Goal: Task Accomplishment & Management: Manage account settings

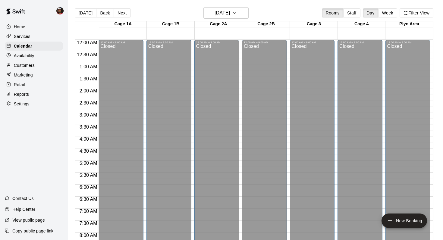
scroll to position [354, 0]
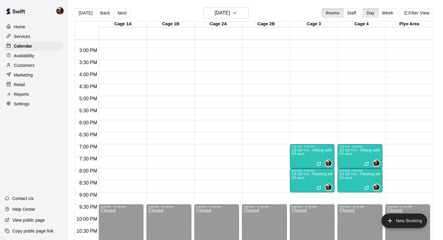
click at [35, 55] on div "Availability" at bounding box center [34, 55] width 58 height 9
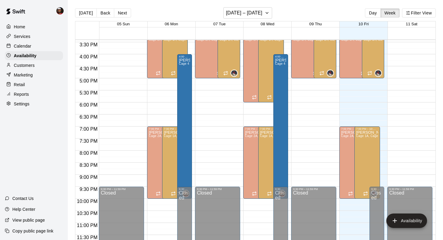
click at [22, 37] on p "Services" at bounding box center [22, 36] width 17 height 6
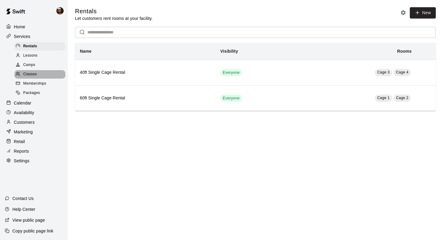
click at [32, 74] on span "Classes" at bounding box center [30, 74] width 14 height 6
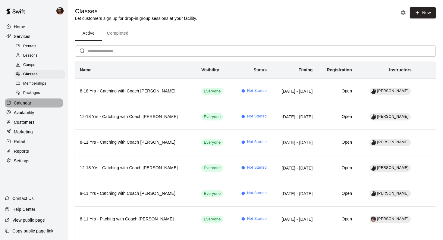
click at [24, 102] on p "Calendar" at bounding box center [22, 103] width 17 height 6
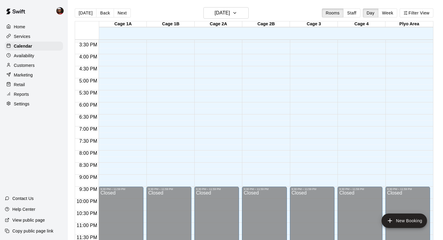
scroll to position [10, 0]
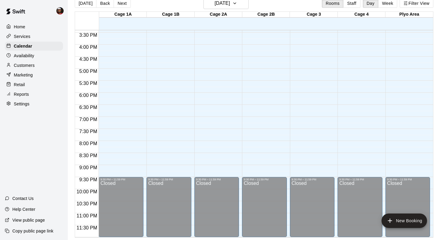
click at [22, 36] on p "Services" at bounding box center [22, 36] width 17 height 6
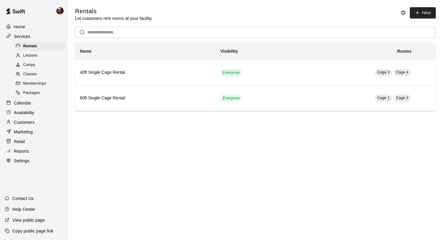
click at [28, 73] on span "Classes" at bounding box center [30, 74] width 14 height 6
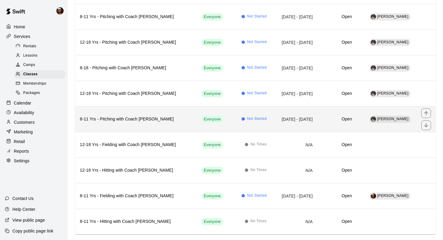
scroll to position [214, 0]
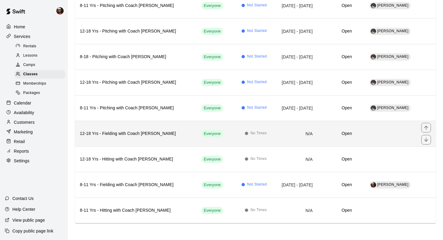
click at [381, 137] on td "simple table" at bounding box center [387, 134] width 60 height 26
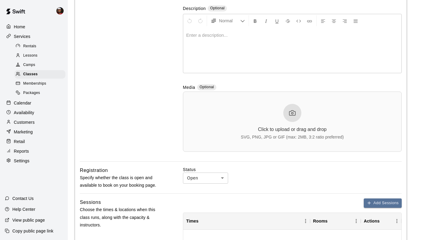
scroll to position [120, 0]
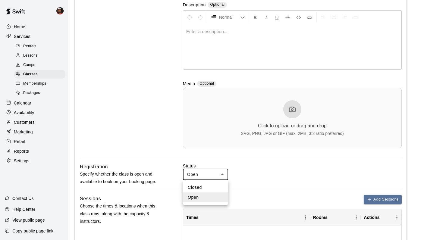
click at [223, 175] on body "**********" at bounding box center [221, 232] width 443 height 705
click at [161, 117] on div at bounding box center [221, 120] width 443 height 240
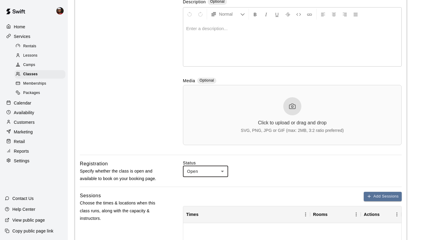
scroll to position [124, 0]
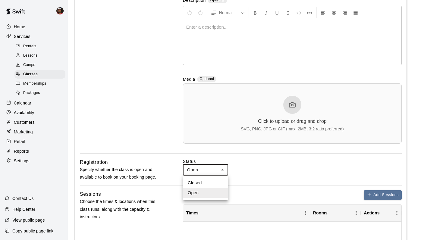
click at [223, 170] on body "**********" at bounding box center [221, 228] width 443 height 705
click at [140, 139] on div at bounding box center [221, 120] width 443 height 240
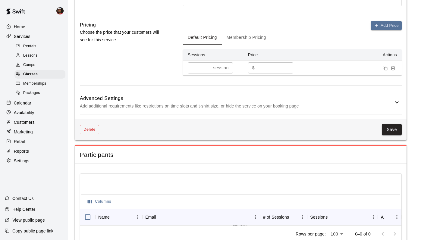
scroll to position [442, 0]
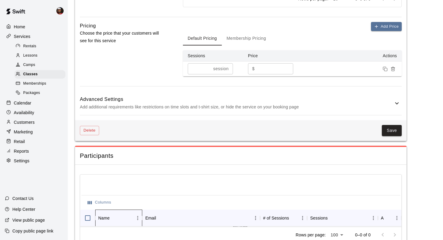
click at [131, 220] on div "Name" at bounding box center [115, 218] width 35 height 17
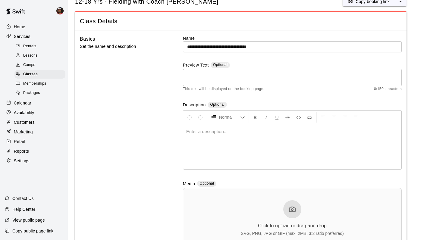
scroll to position [0, 0]
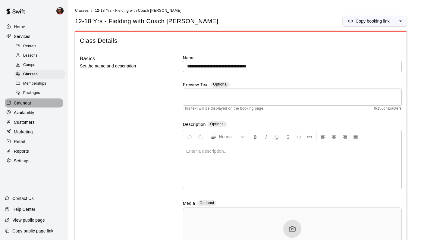
click at [26, 103] on p "Calendar" at bounding box center [22, 103] width 17 height 6
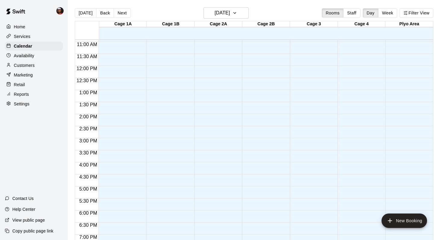
scroll to position [372, 0]
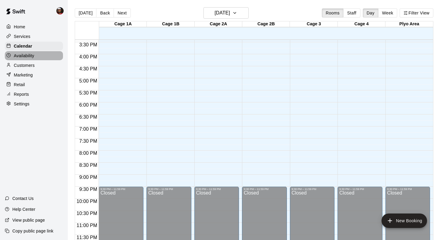
click at [25, 58] on p "Availability" at bounding box center [24, 56] width 21 height 6
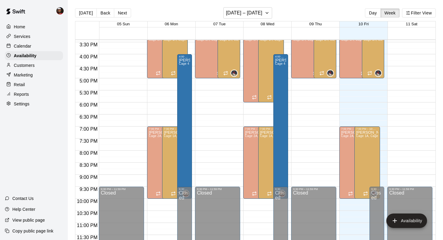
scroll to position [10, 0]
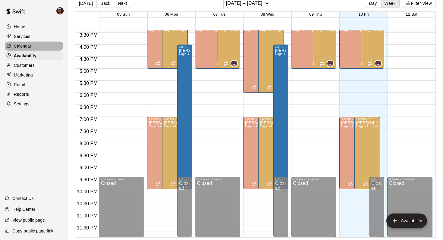
click at [21, 45] on p "Calendar" at bounding box center [22, 46] width 17 height 6
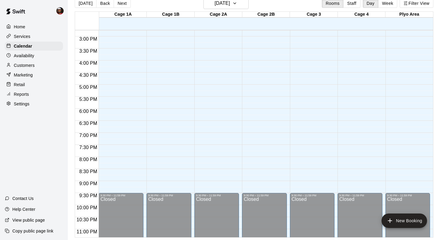
scroll to position [355, 0]
click at [27, 55] on p "Availability" at bounding box center [24, 56] width 21 height 6
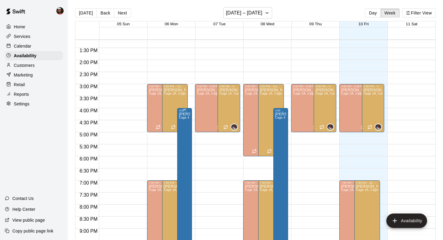
scroll to position [317, 0]
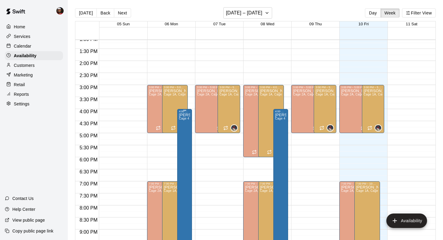
click at [188, 152] on div "[PERSON_NAME] Cage 4" at bounding box center [184, 233] width 11 height 240
click at [125, 15] on div at bounding box center [221, 120] width 443 height 240
click at [122, 13] on button "Next" at bounding box center [122, 12] width 17 height 9
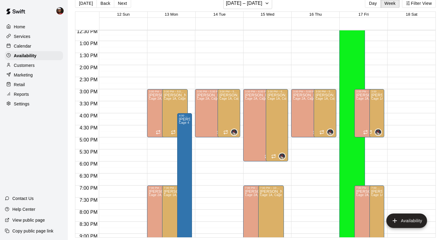
scroll to position [372, 0]
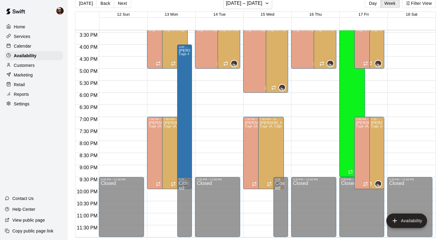
click at [26, 65] on p "Customers" at bounding box center [24, 65] width 21 height 6
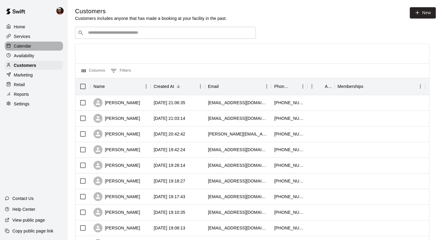
click at [24, 47] on p "Calendar" at bounding box center [22, 46] width 17 height 6
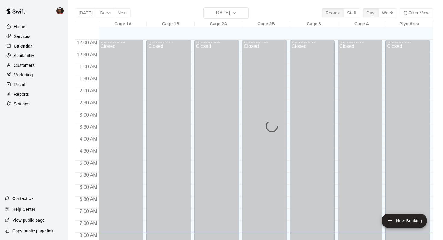
scroll to position [193, 0]
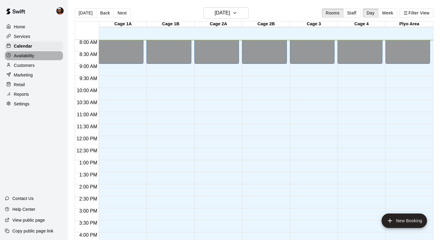
click at [24, 56] on p "Availability" at bounding box center [24, 56] width 21 height 6
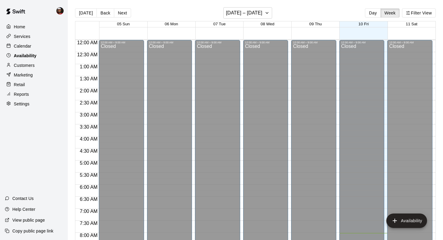
scroll to position [193, 0]
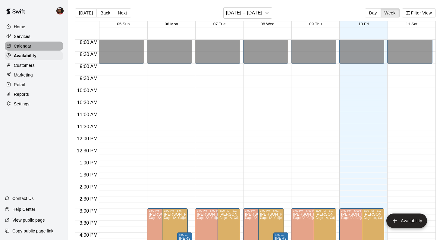
click at [25, 44] on p "Calendar" at bounding box center [22, 46] width 17 height 6
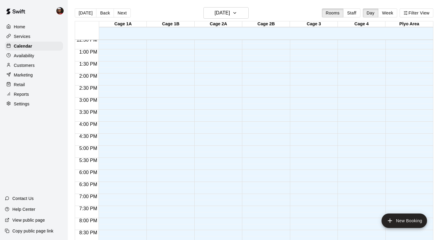
scroll to position [372, 0]
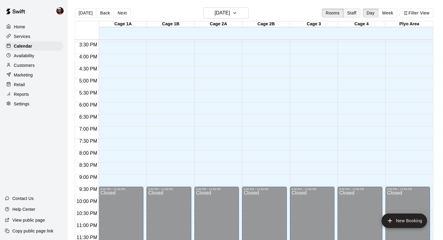
click at [349, 15] on button "Staff" at bounding box center [351, 12] width 17 height 9
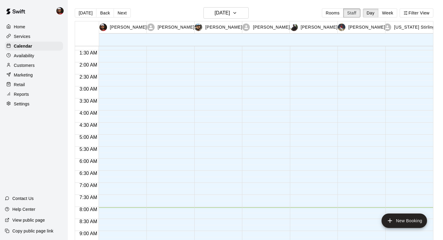
scroll to position [0, 0]
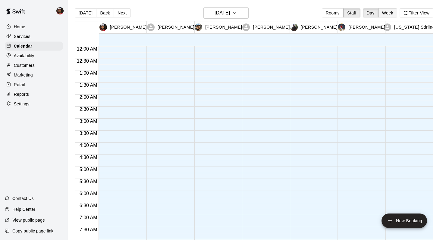
click at [387, 14] on button "Week" at bounding box center [387, 12] width 19 height 9
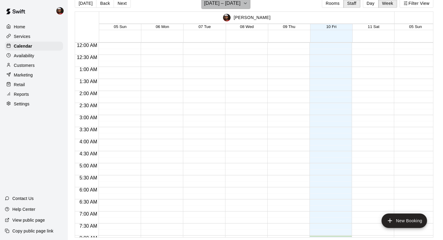
click at [245, 3] on icon "button" at bounding box center [245, 3] width 5 height 7
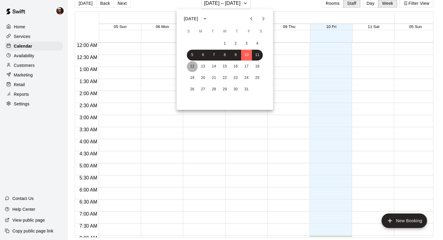
click at [193, 66] on button "12" at bounding box center [192, 66] width 11 height 11
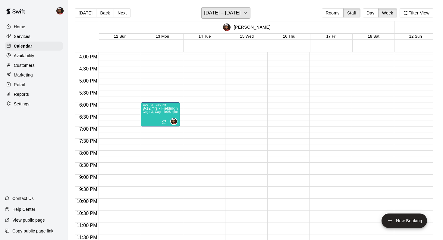
scroll to position [364, 0]
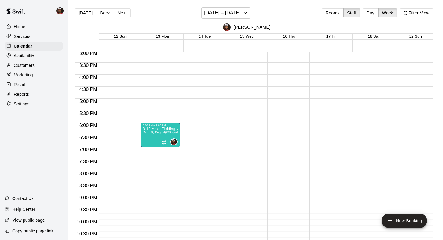
click at [253, 27] on p "[PERSON_NAME]" at bounding box center [252, 27] width 37 height 6
click at [245, 12] on icon "button" at bounding box center [245, 12] width 5 height 7
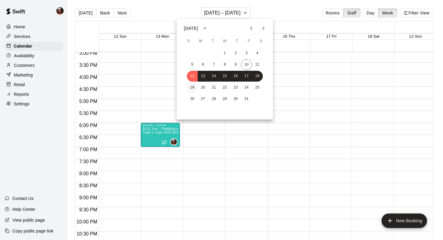
click at [192, 87] on button "19" at bounding box center [192, 87] width 11 height 11
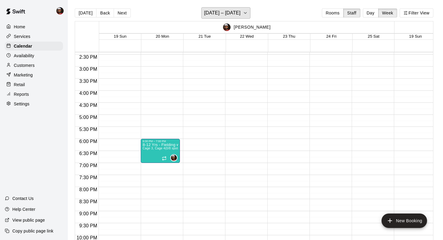
scroll to position [384, 0]
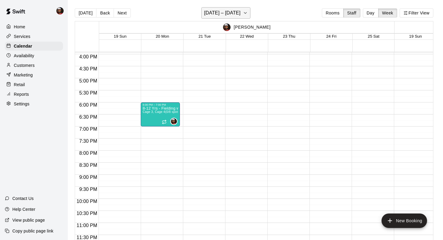
click at [245, 13] on icon "button" at bounding box center [245, 12] width 5 height 7
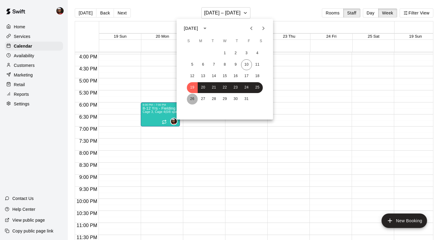
click at [193, 99] on button "26" at bounding box center [192, 99] width 11 height 11
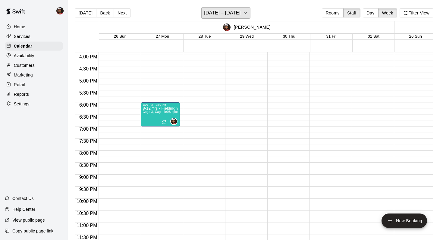
scroll to position [10, 0]
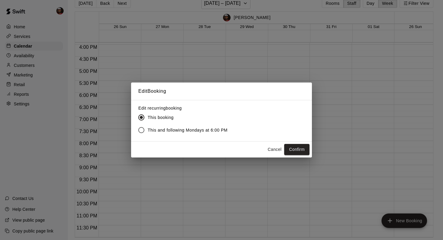
click at [271, 149] on button "Cancel" at bounding box center [274, 149] width 19 height 11
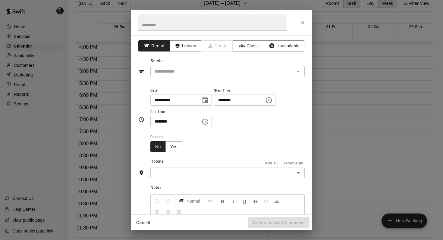
click at [356, 148] on div "**********" at bounding box center [221, 120] width 443 height 240
